Goal: Information Seeking & Learning: Compare options

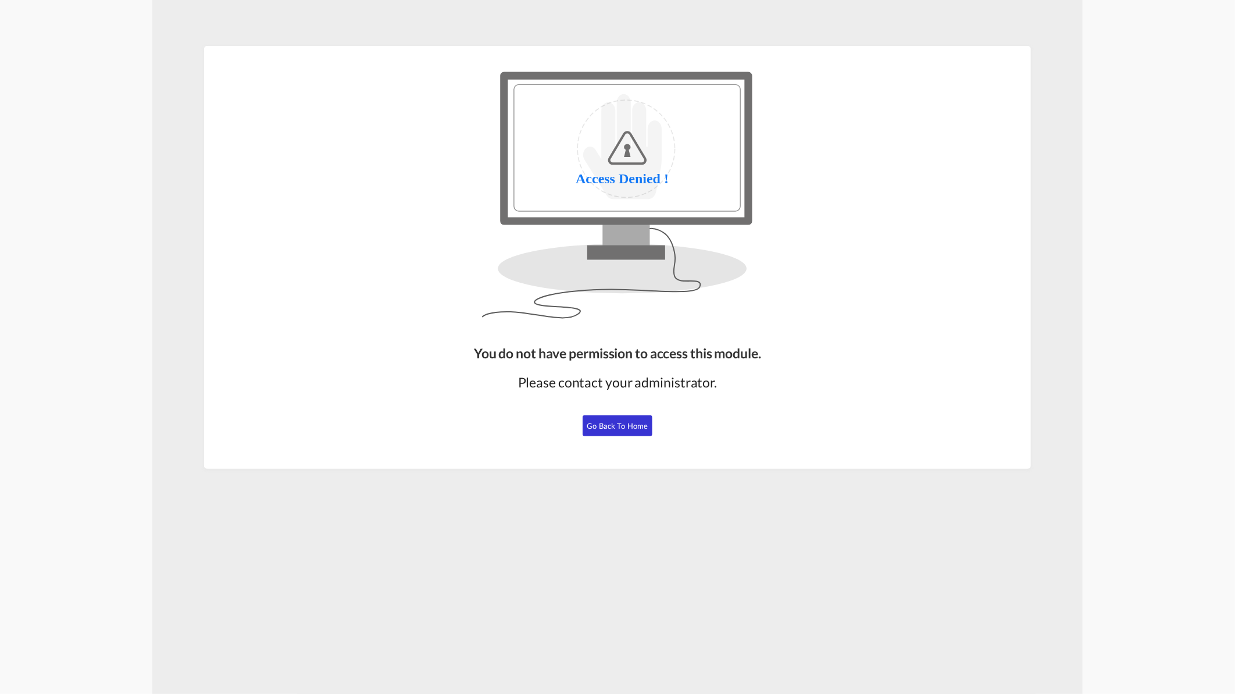
click at [597, 419] on button "Go Back to Home" at bounding box center [618, 425] width 70 height 21
